Goal: Find specific page/section: Find specific page/section

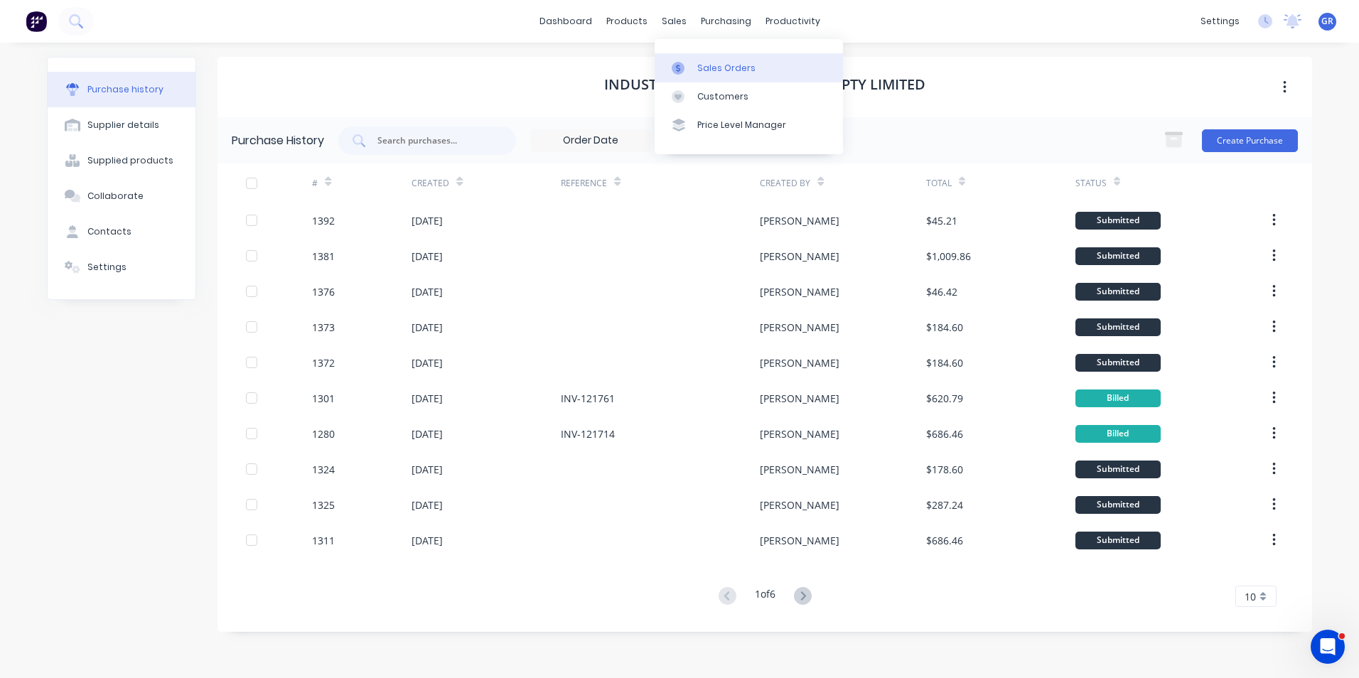
click at [728, 62] on div "Sales Orders" at bounding box center [726, 68] width 58 height 13
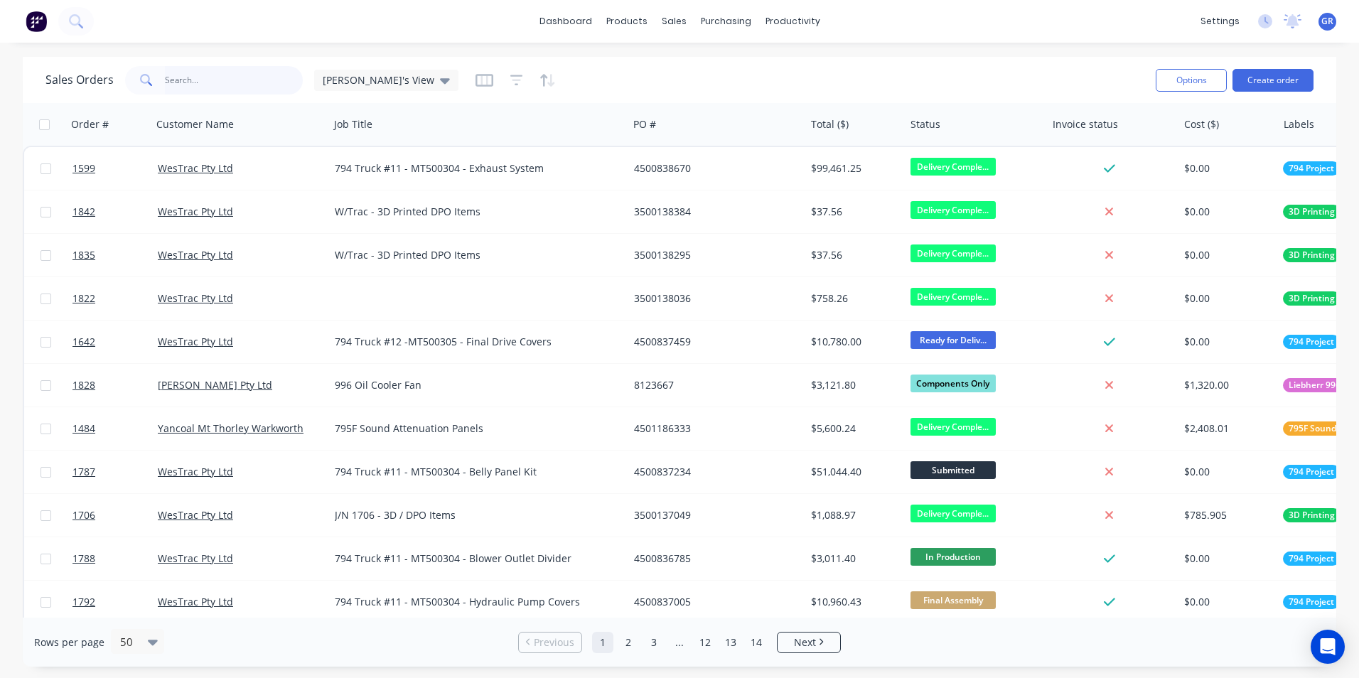
click at [198, 76] on input "text" at bounding box center [234, 80] width 139 height 28
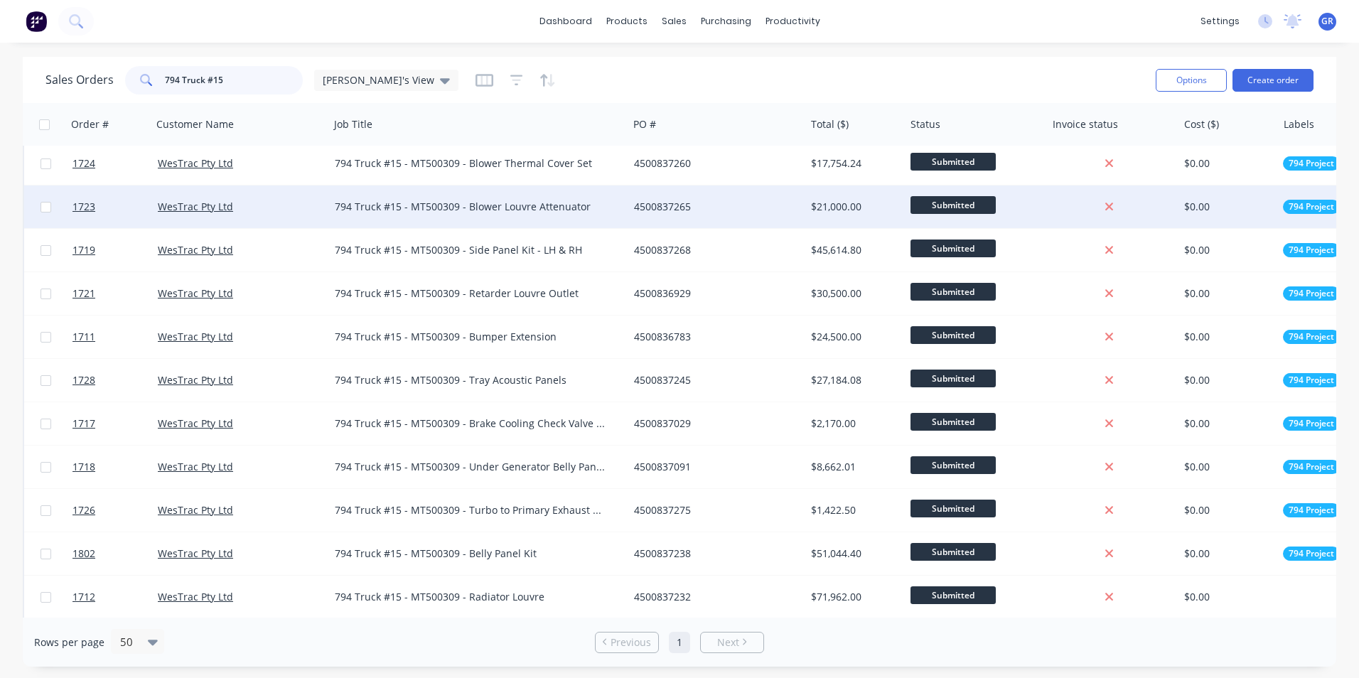
scroll to position [619, 0]
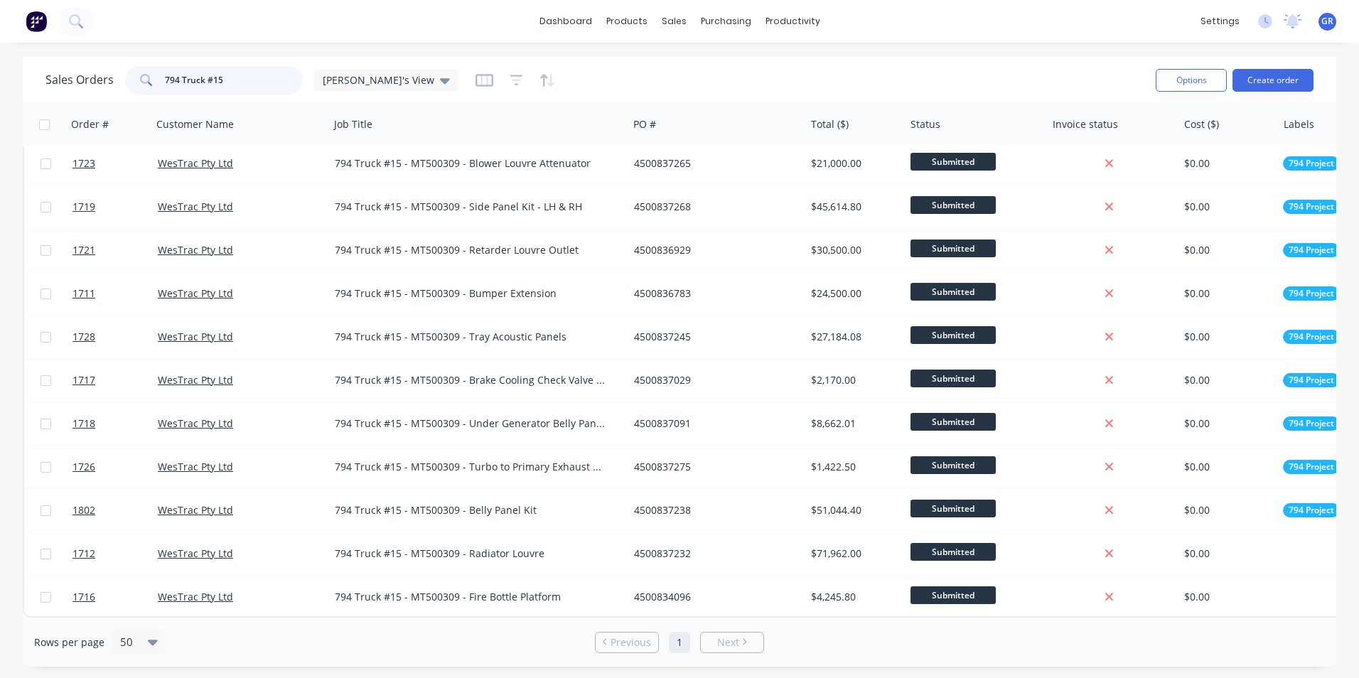
drag, startPoint x: 223, startPoint y: 77, endPoint x: 216, endPoint y: 78, distance: 7.1
click at [216, 78] on input "794 Truck #15" at bounding box center [234, 80] width 139 height 28
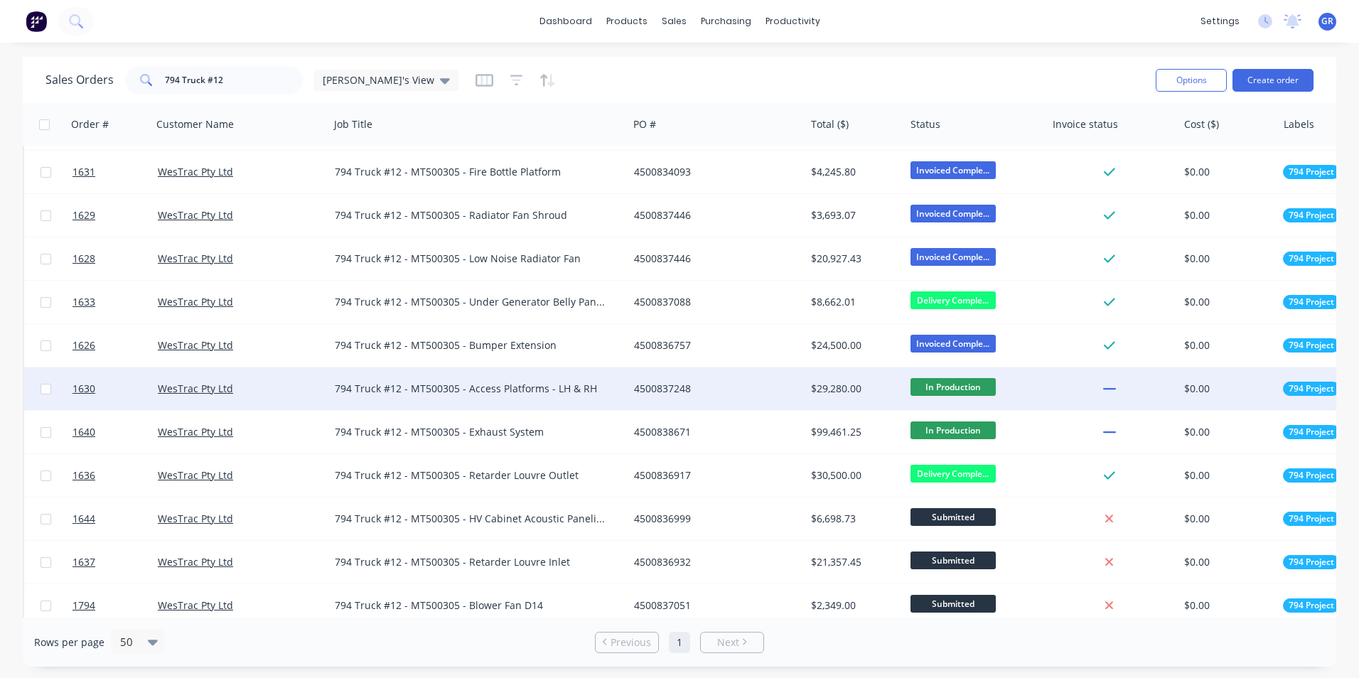
scroll to position [284, 0]
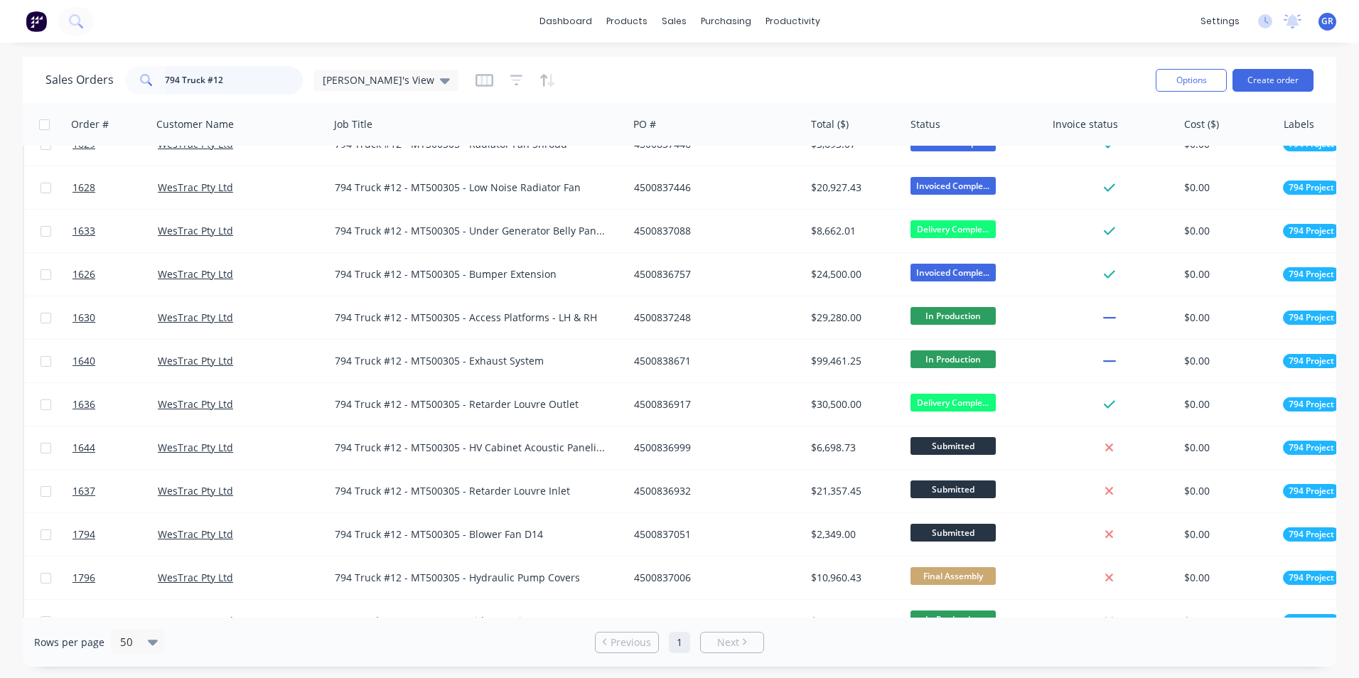
drag, startPoint x: 224, startPoint y: 77, endPoint x: 235, endPoint y: 79, distance: 11.5
click at [224, 77] on input "794 Truck #12" at bounding box center [234, 80] width 139 height 28
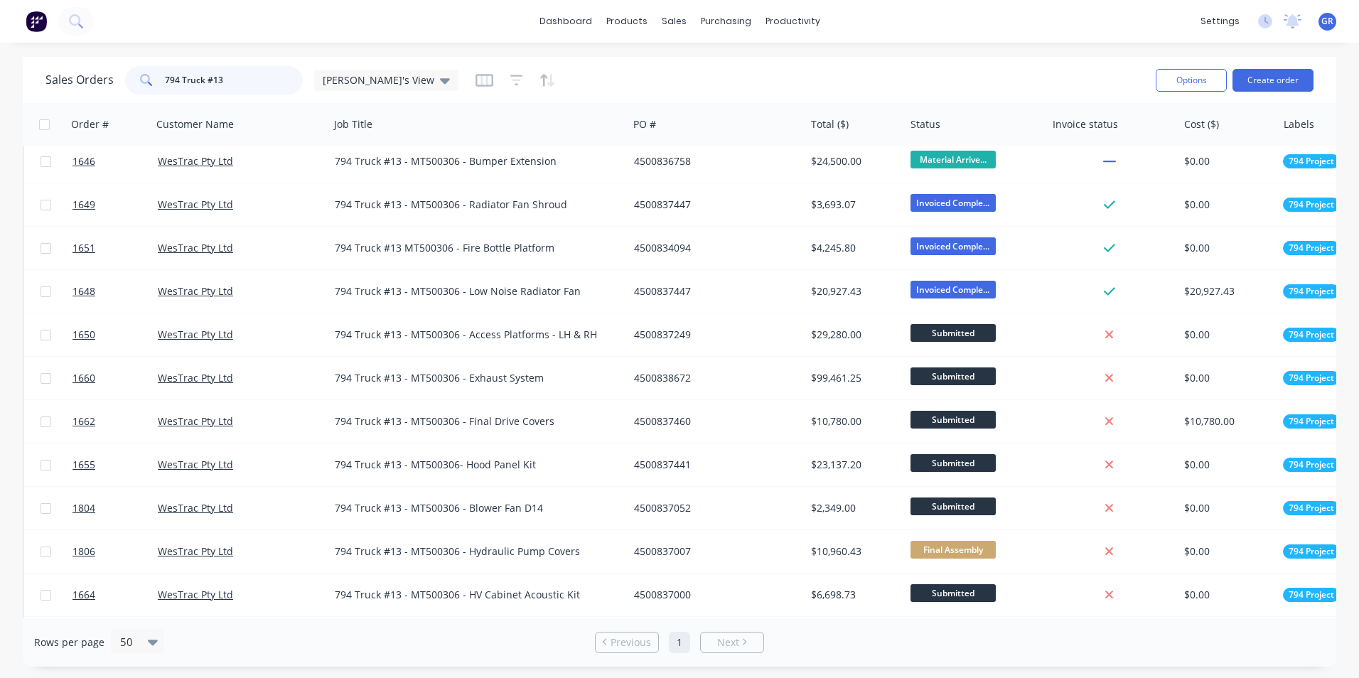
scroll to position [0, 0]
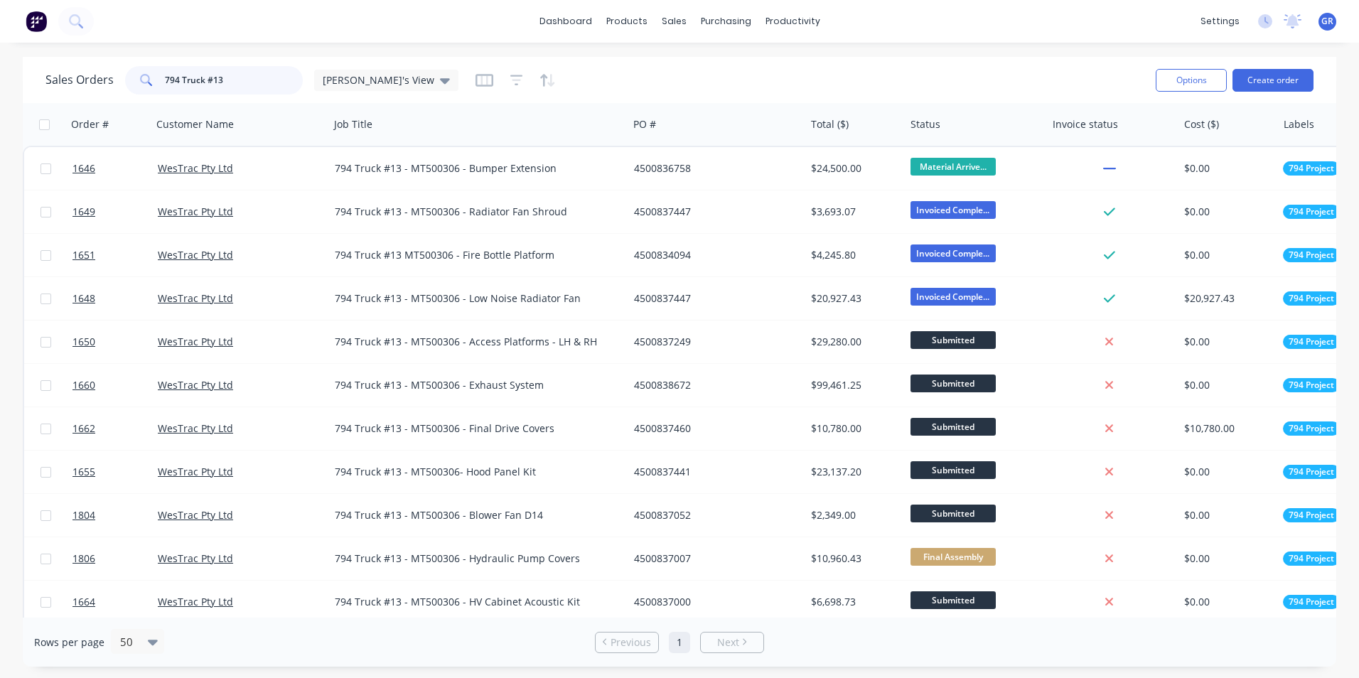
drag, startPoint x: 223, startPoint y: 80, endPoint x: 215, endPoint y: 80, distance: 7.8
click at [215, 80] on input "794 Truck #13" at bounding box center [234, 80] width 139 height 28
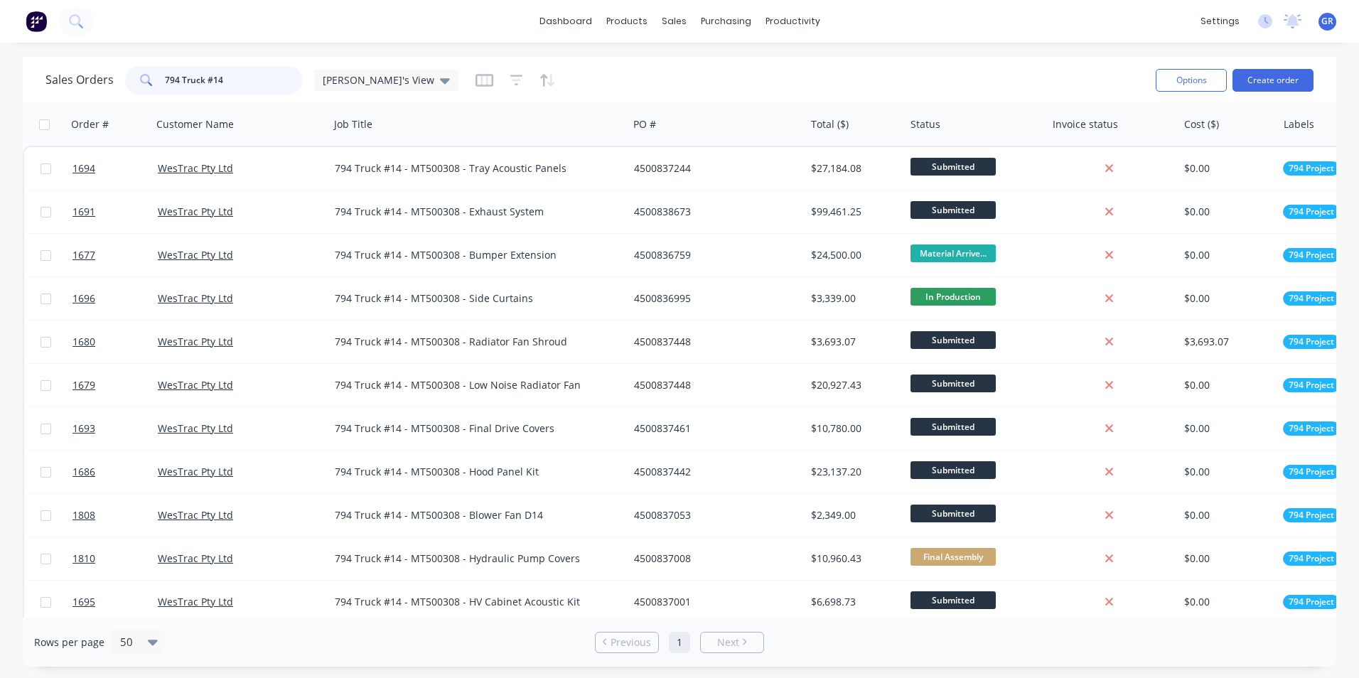
drag, startPoint x: 226, startPoint y: 77, endPoint x: 217, endPoint y: 80, distance: 9.9
click at [217, 80] on input "794 Truck #14" at bounding box center [234, 80] width 139 height 28
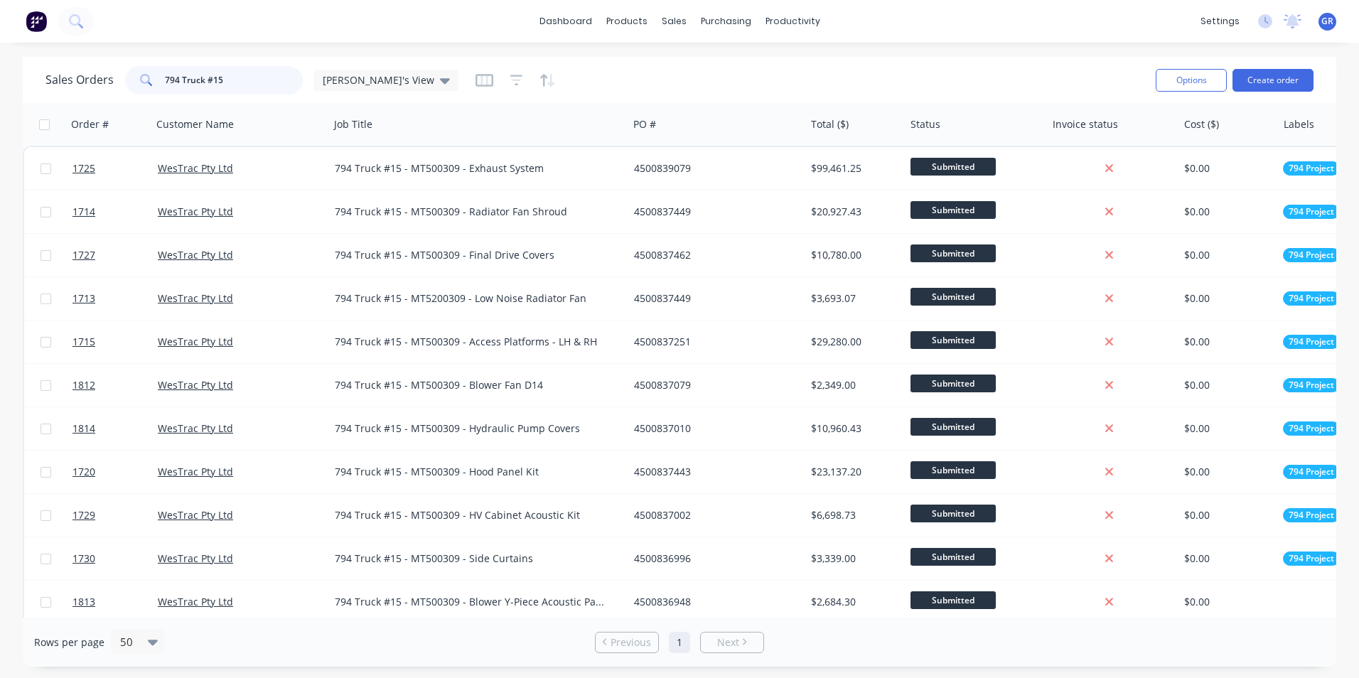
click at [216, 80] on input "794 Truck #15" at bounding box center [234, 80] width 139 height 28
type input "794 Truck #16"
drag, startPoint x: 226, startPoint y: 78, endPoint x: 122, endPoint y: 80, distance: 104.5
click at [122, 80] on div "Sales Orders 794 Truck #16 [PERSON_NAME]'s View" at bounding box center [251, 80] width 413 height 28
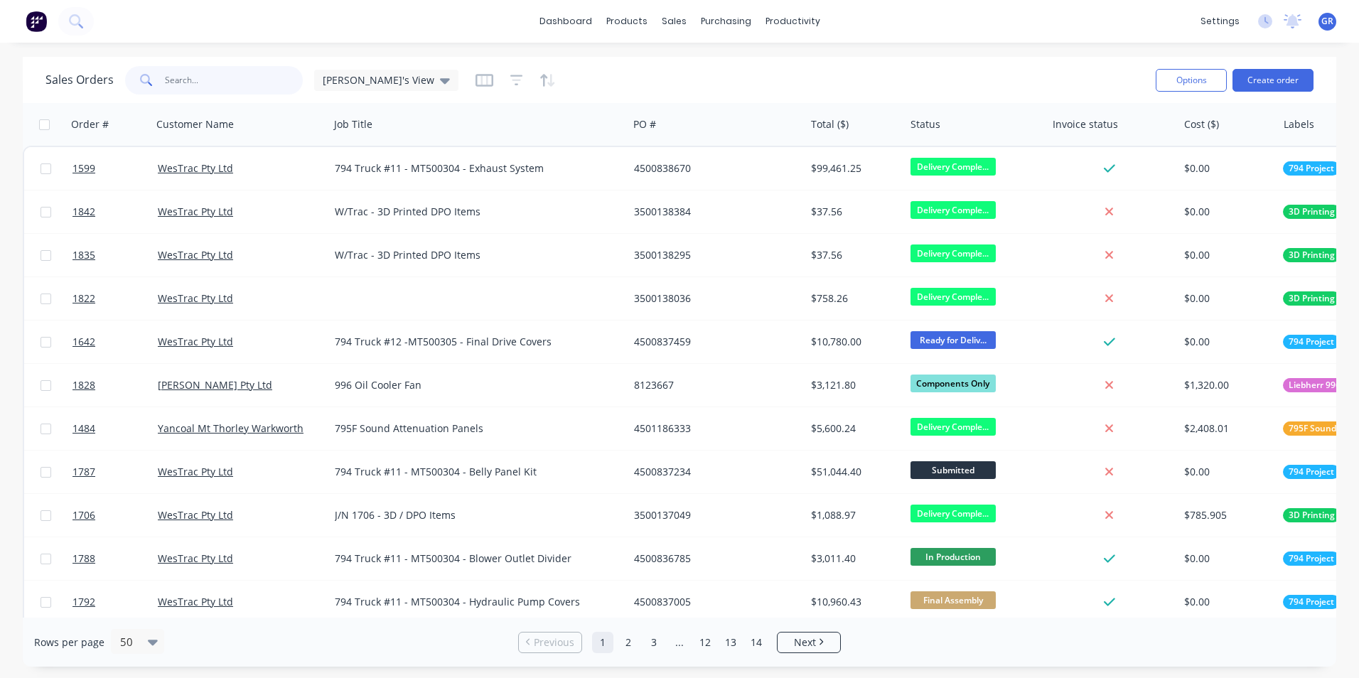
click at [176, 82] on input "text" at bounding box center [234, 80] width 139 height 28
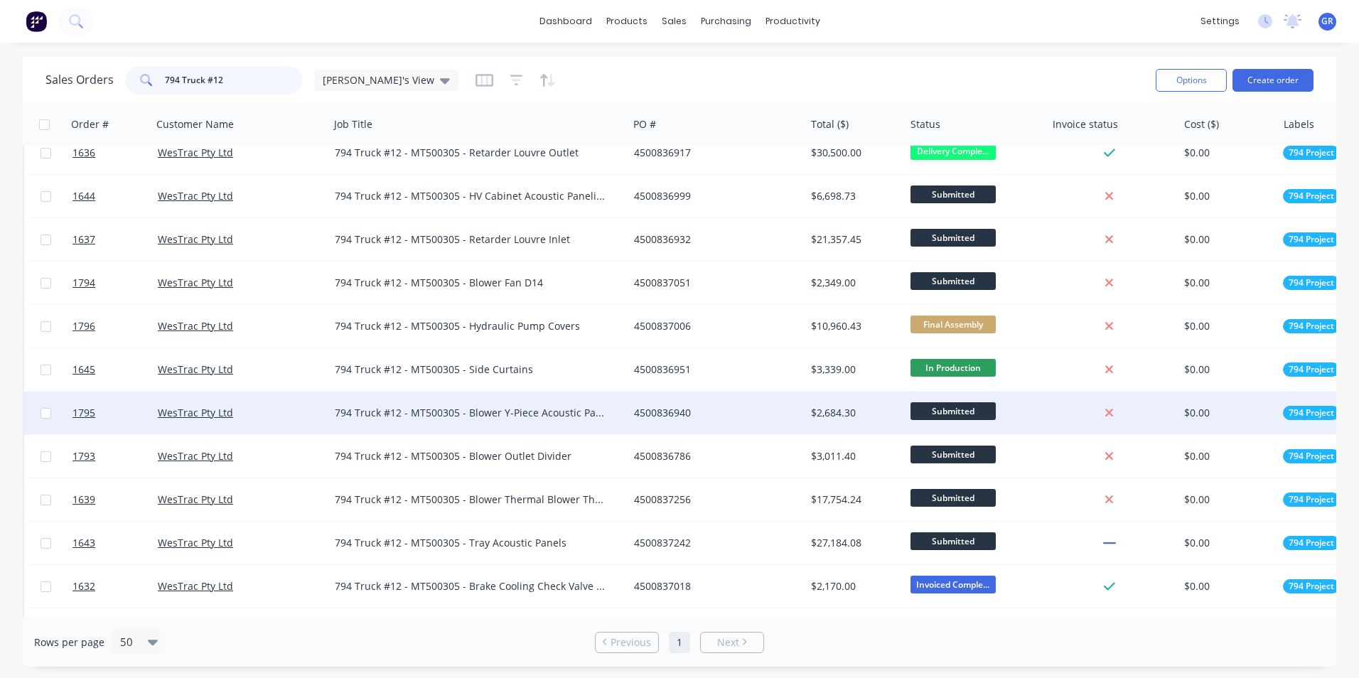
scroll to position [568, 0]
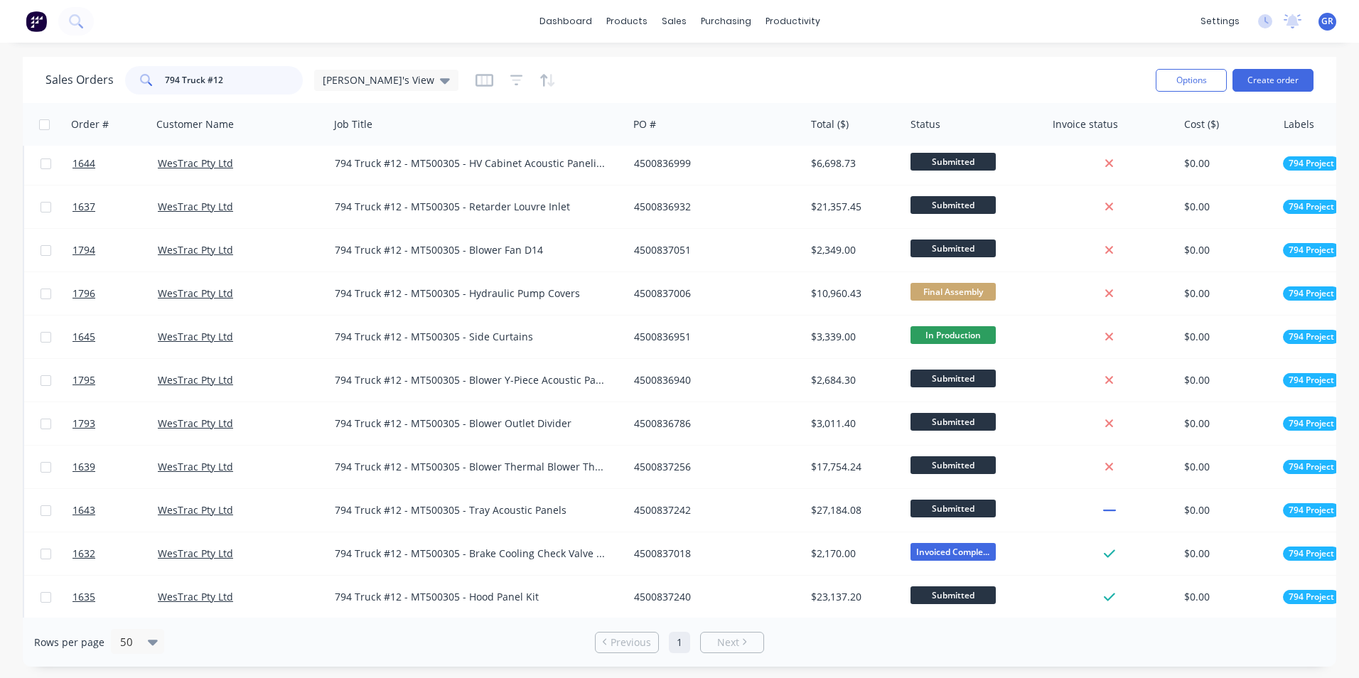
drag, startPoint x: 224, startPoint y: 80, endPoint x: 214, endPoint y: 83, distance: 10.6
click at [214, 83] on input "794 Truck #12" at bounding box center [234, 80] width 139 height 28
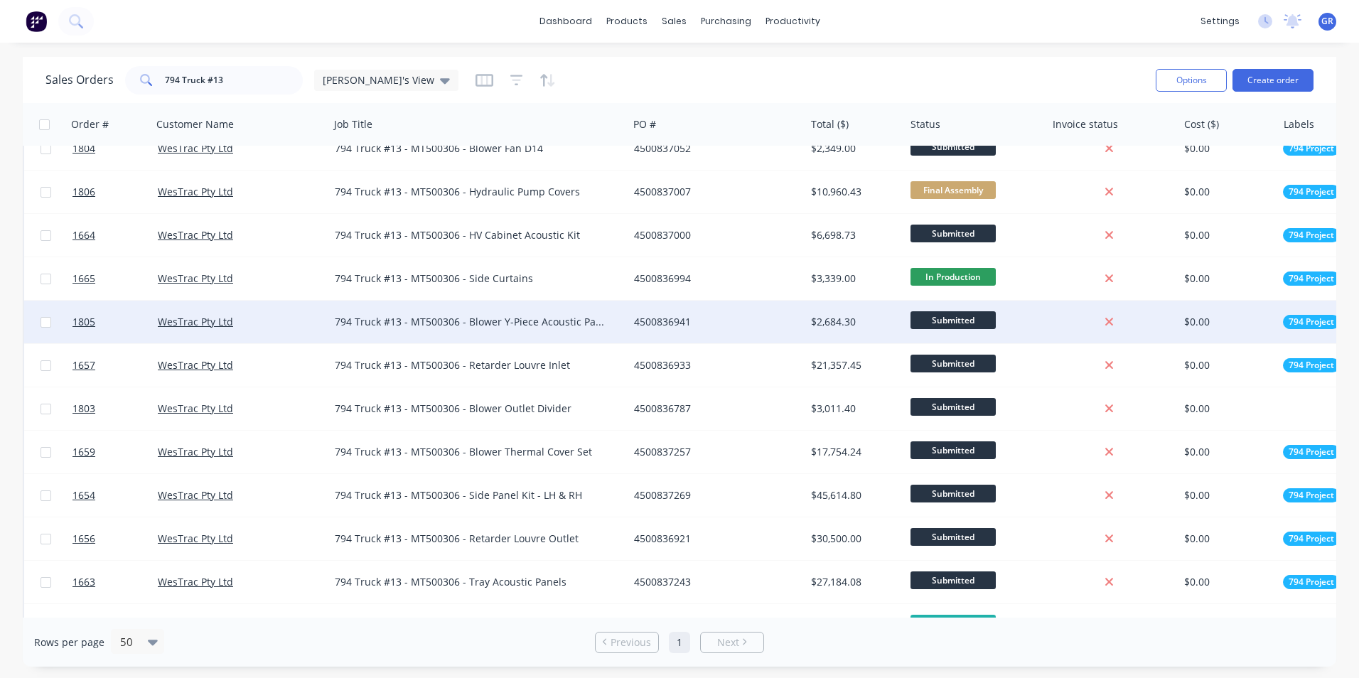
scroll to position [335, 0]
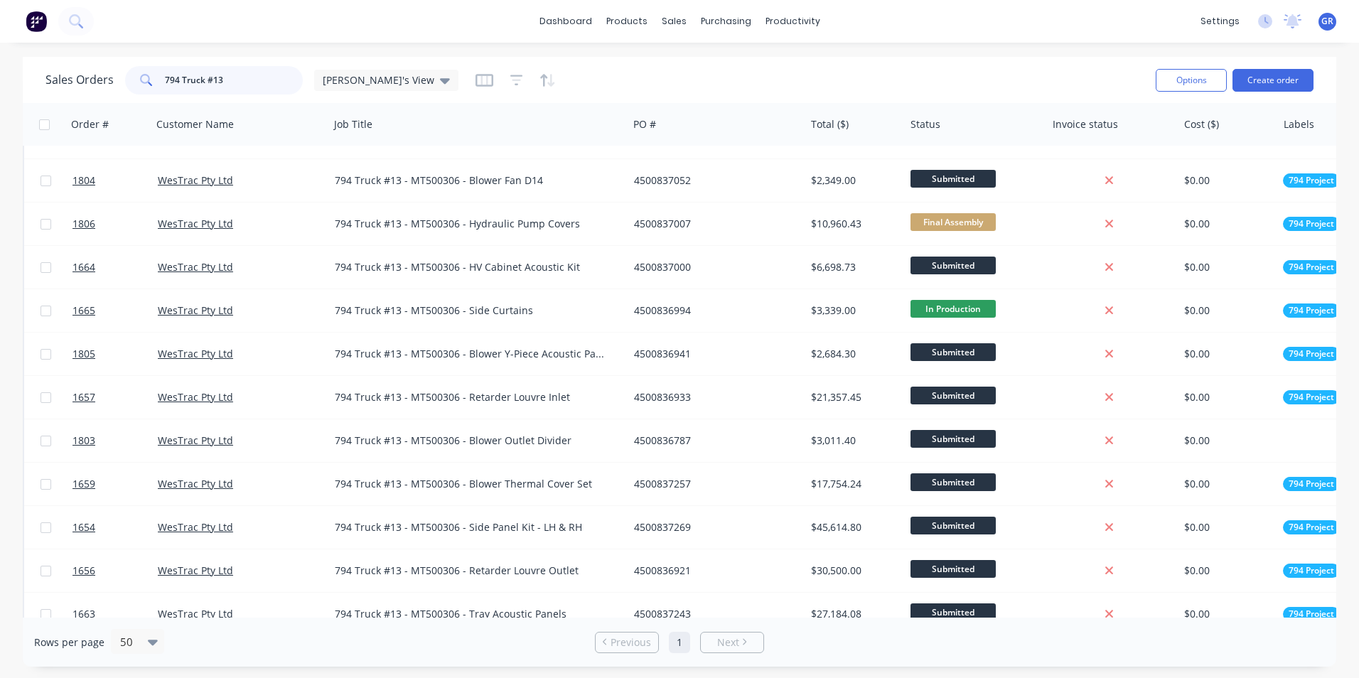
drag, startPoint x: 227, startPoint y: 77, endPoint x: 217, endPoint y: 78, distance: 9.3
click at [217, 78] on input "794 Truck #13" at bounding box center [234, 80] width 139 height 28
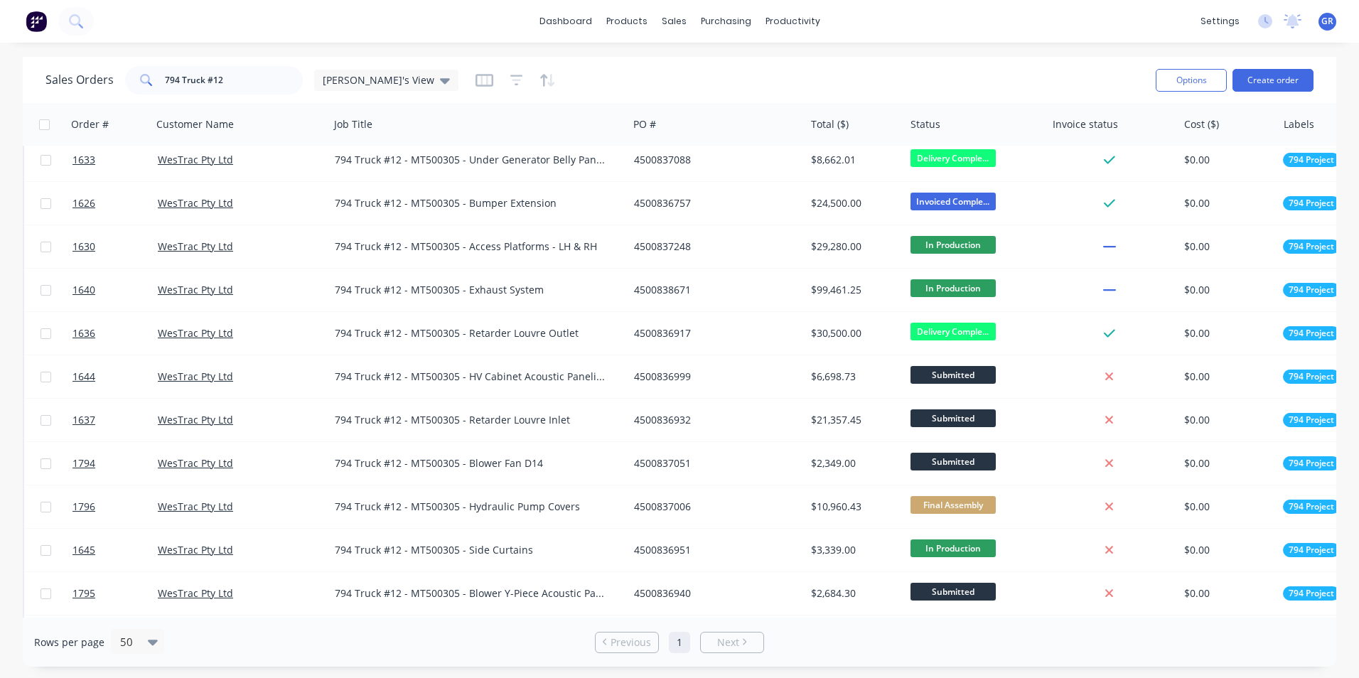
scroll to position [426, 0]
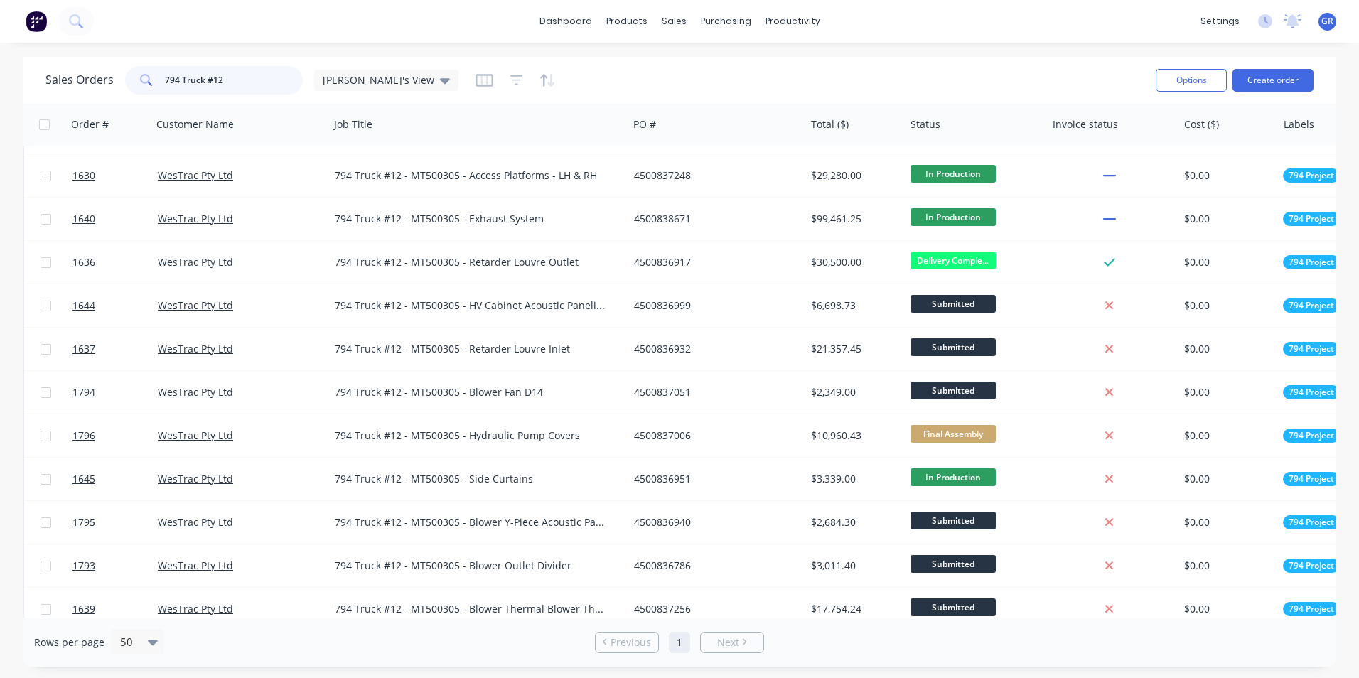
click at [215, 80] on input "794 Truck #12" at bounding box center [234, 80] width 139 height 28
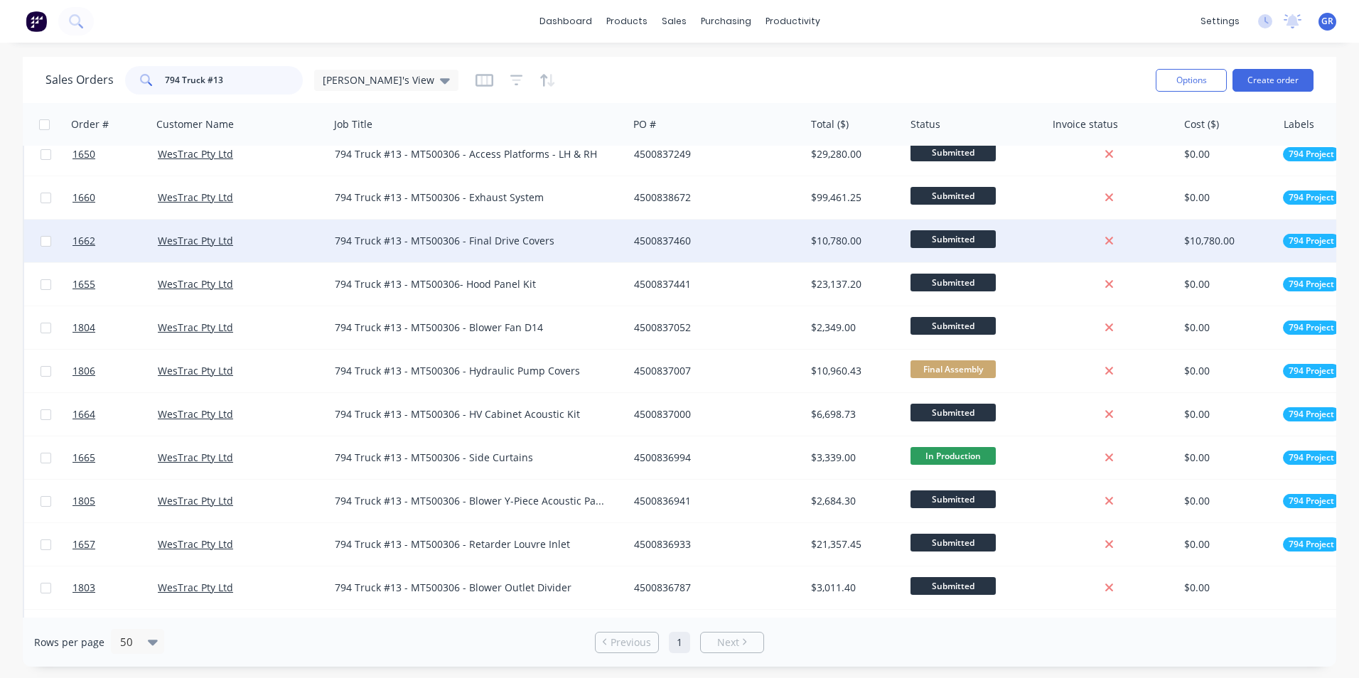
scroll to position [213, 0]
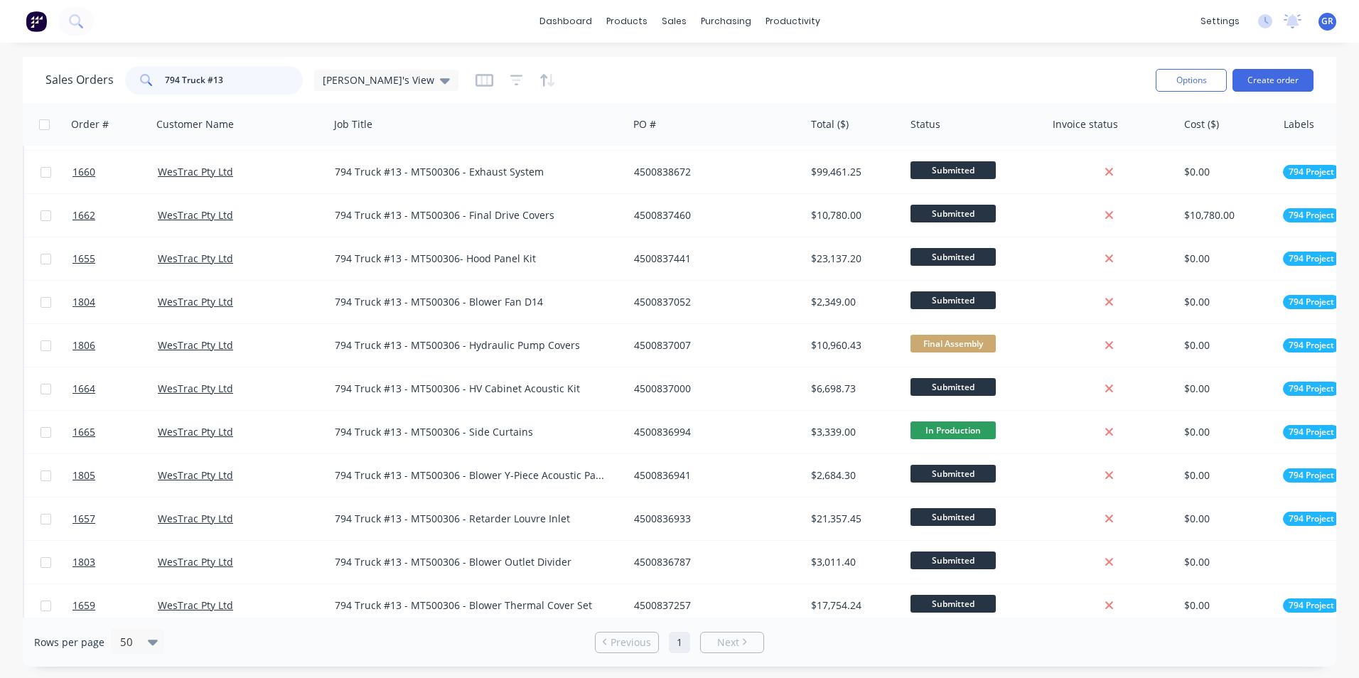
click at [216, 77] on input "794 Truck #13" at bounding box center [234, 80] width 139 height 28
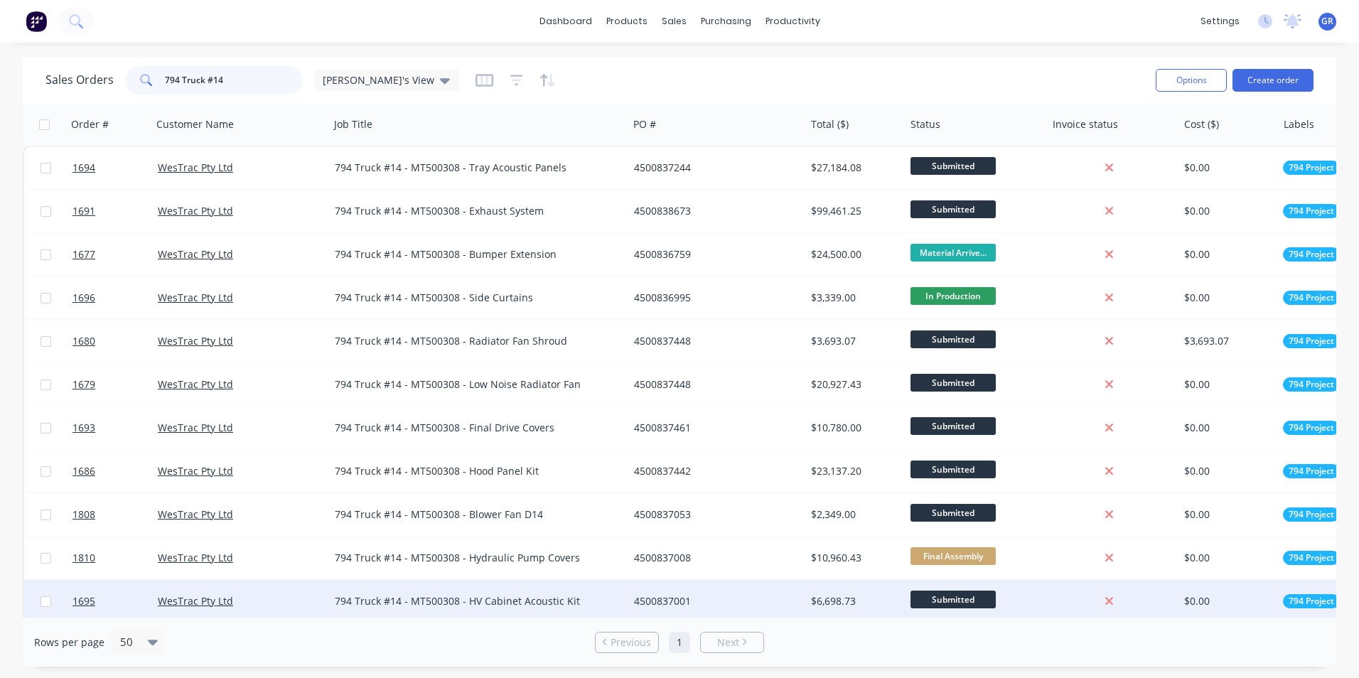
scroll to position [0, 0]
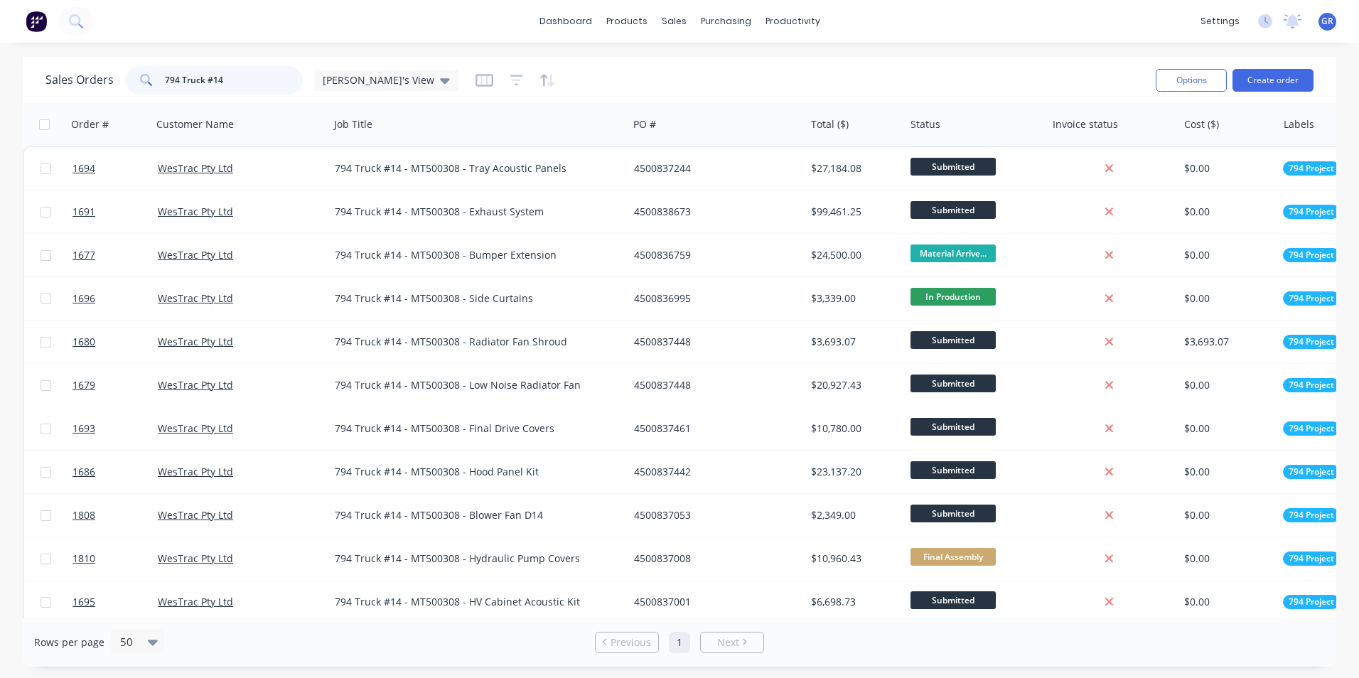
click at [215, 80] on input "794 Truck #14" at bounding box center [234, 80] width 139 height 28
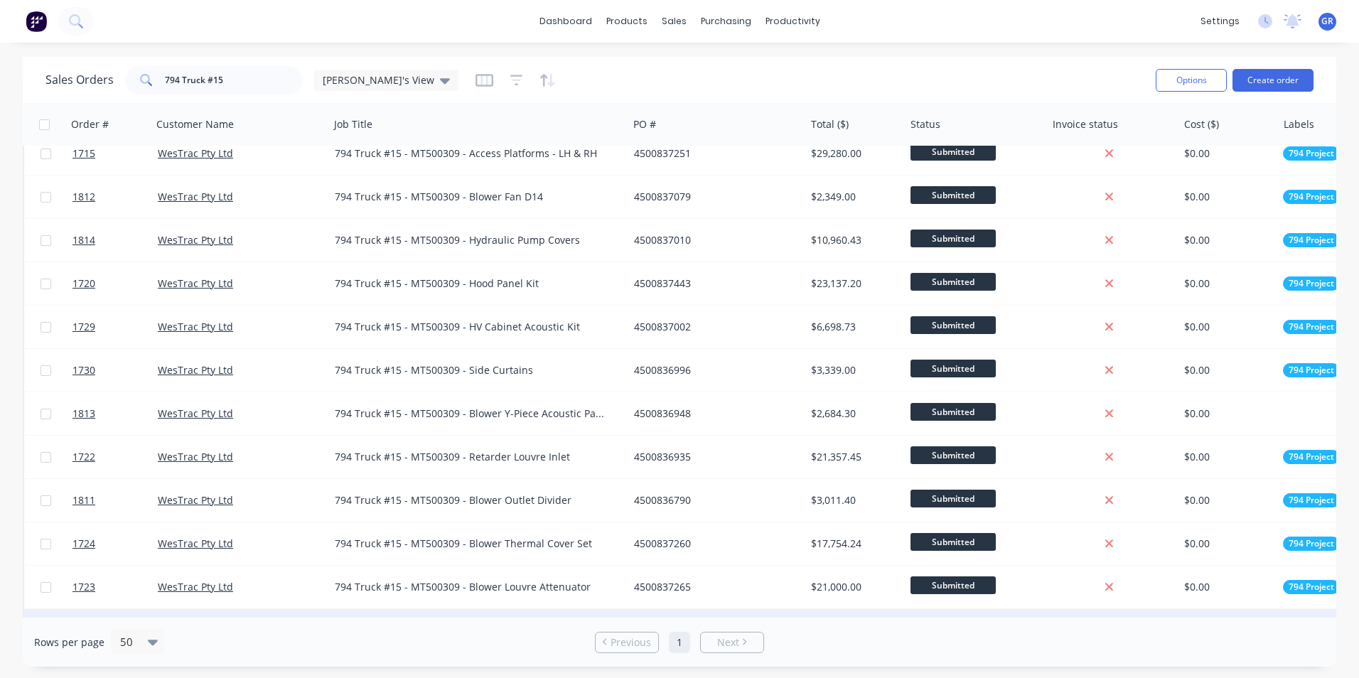
scroll to position [122, 0]
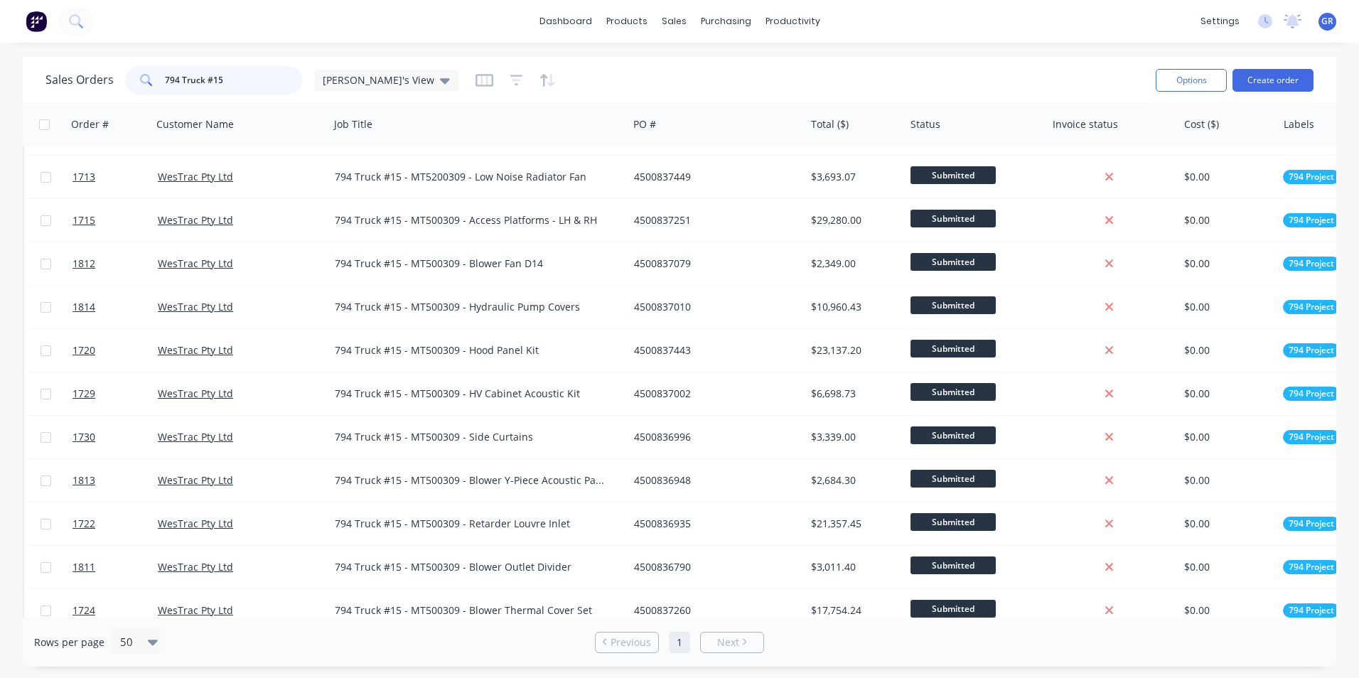
click at [215, 77] on input "794 Truck #15" at bounding box center [234, 80] width 139 height 28
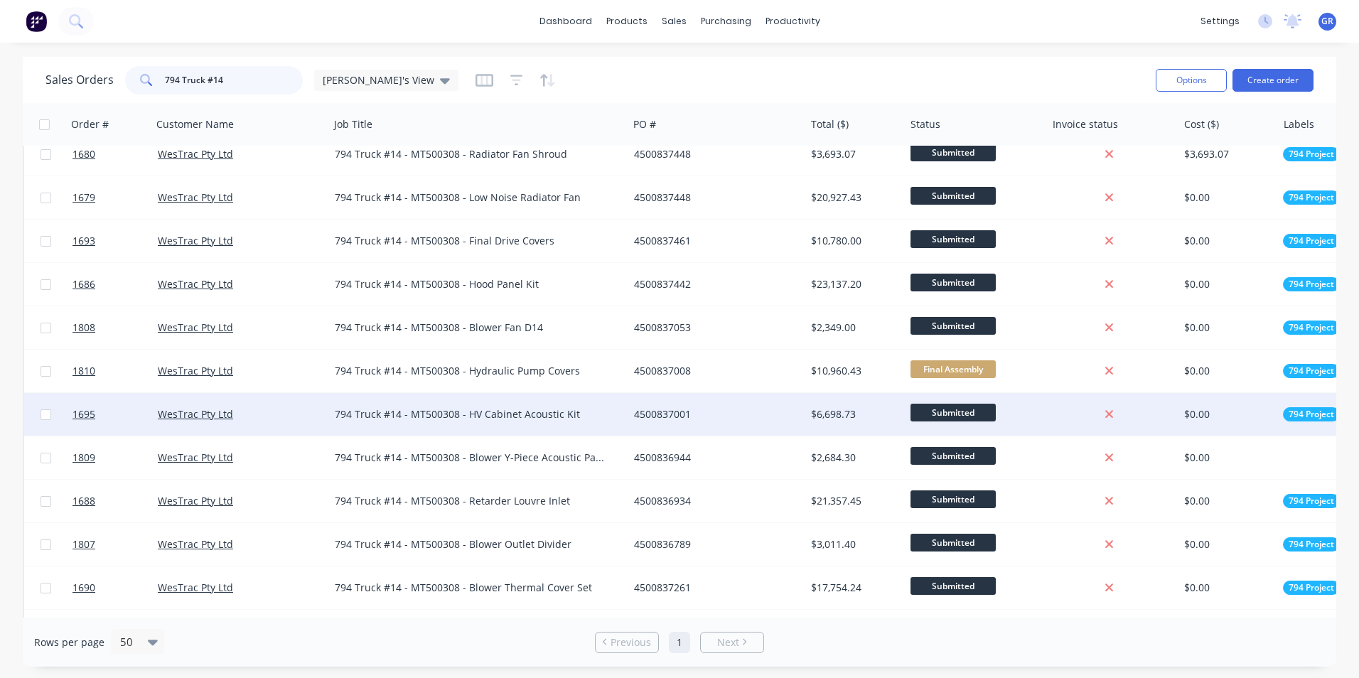
scroll to position [213, 0]
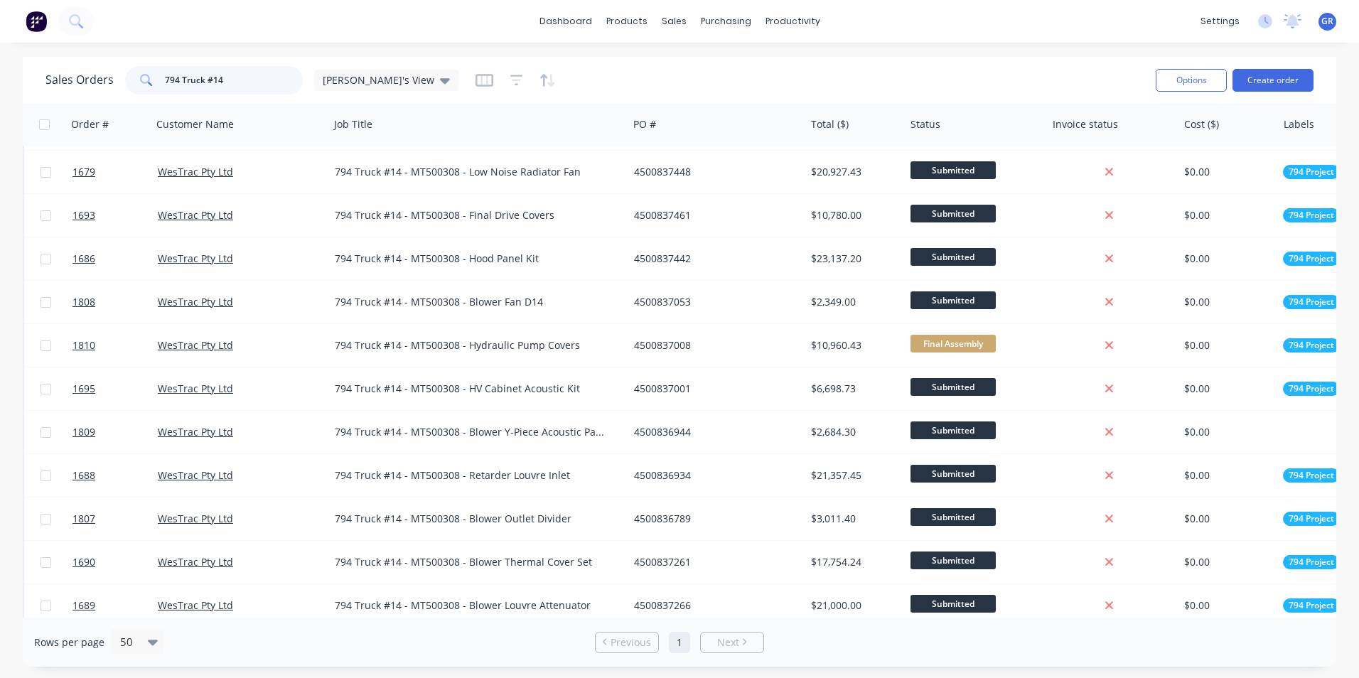
click at [216, 82] on input "794 Truck #14" at bounding box center [234, 80] width 139 height 28
type input "794 Truck #16"
